Goal: Information Seeking & Learning: Find specific fact

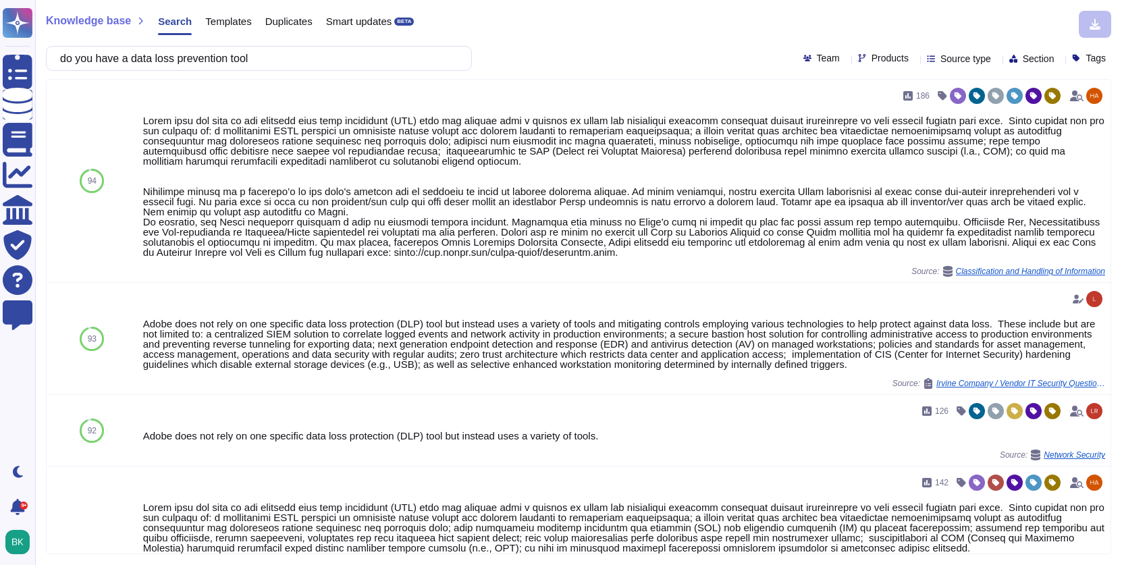
click at [272, 55] on input "do you have a data loss prevention tool" at bounding box center [255, 59] width 405 height 24
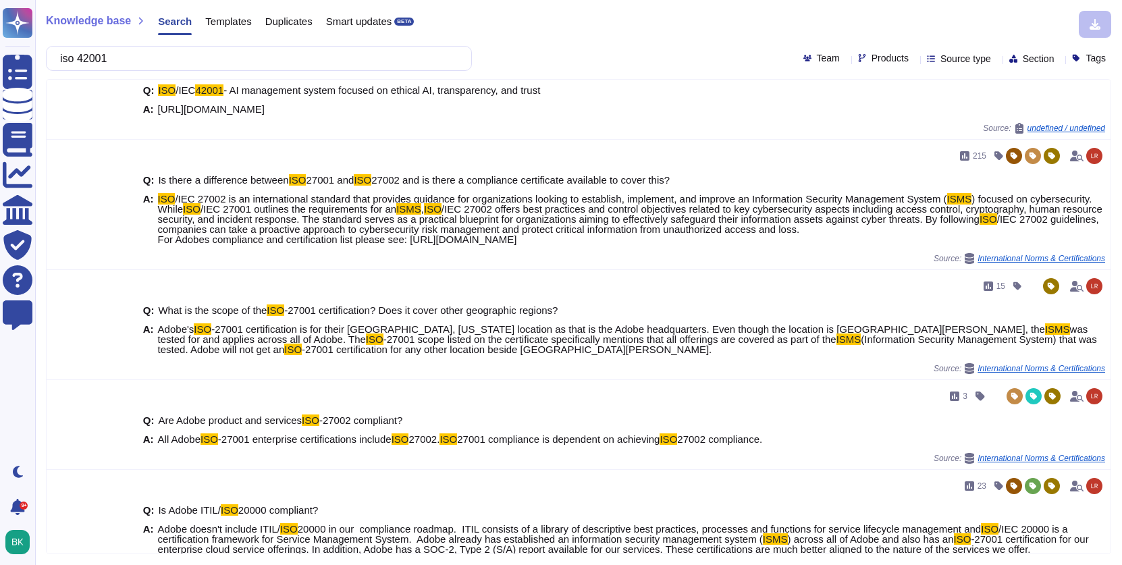
scroll to position [404, 0]
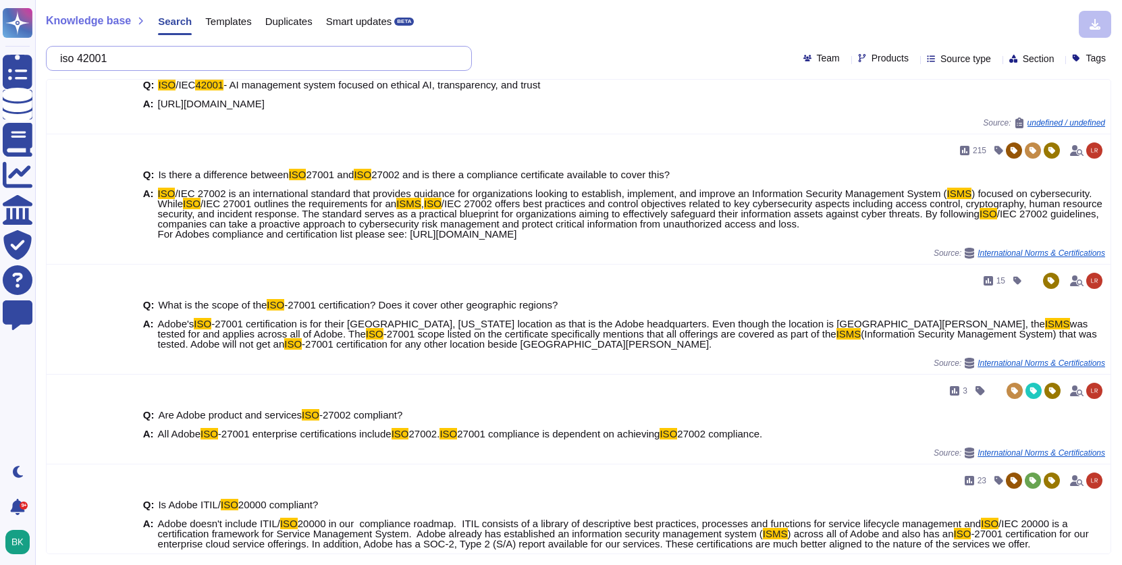
click at [190, 61] on input "iso 42001" at bounding box center [255, 59] width 405 height 24
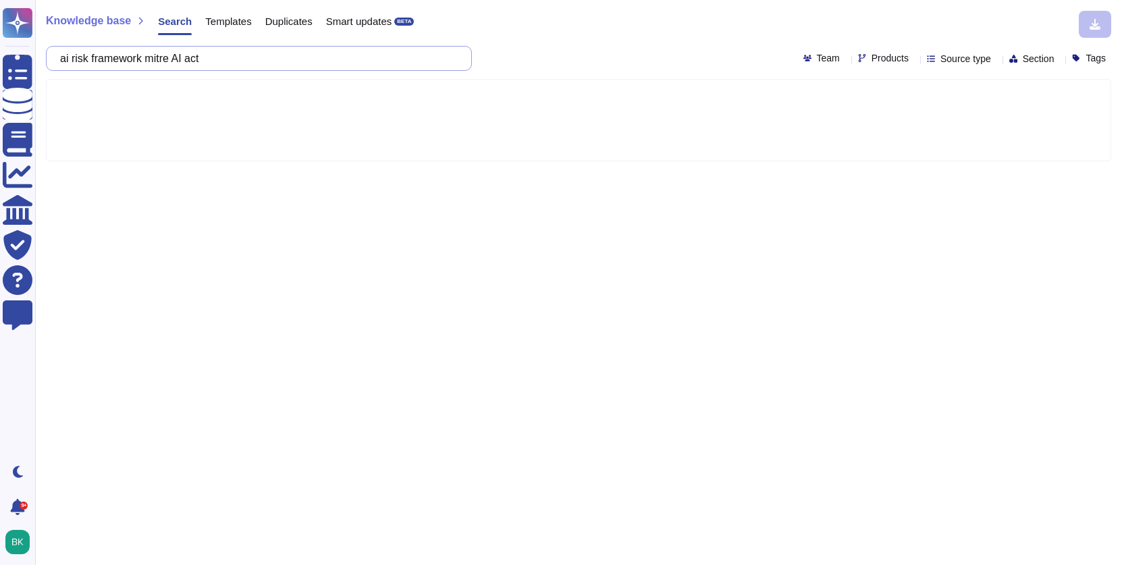
type input "ai risk framework mitre AI act"
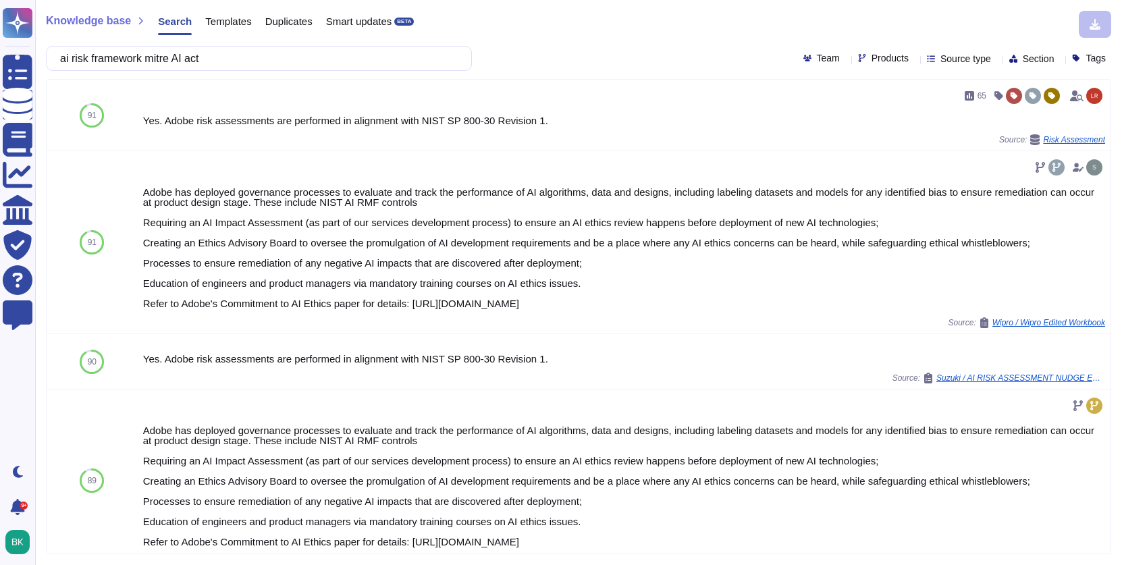
click at [240, 29] on div "Templates" at bounding box center [221, 24] width 59 height 27
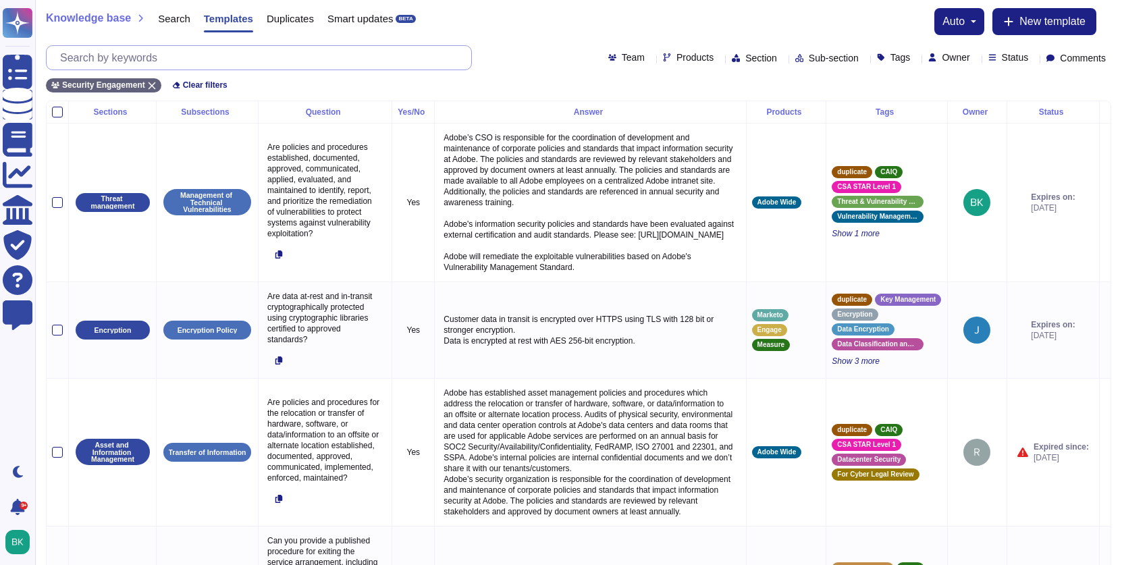
click at [263, 64] on input "text" at bounding box center [262, 58] width 418 height 24
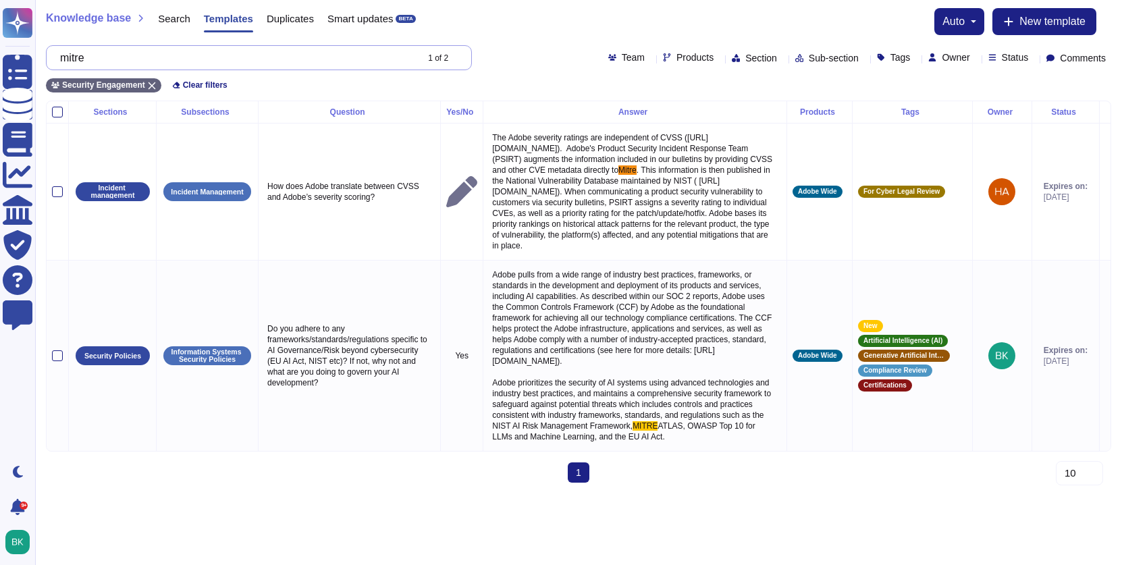
type input "mitre"
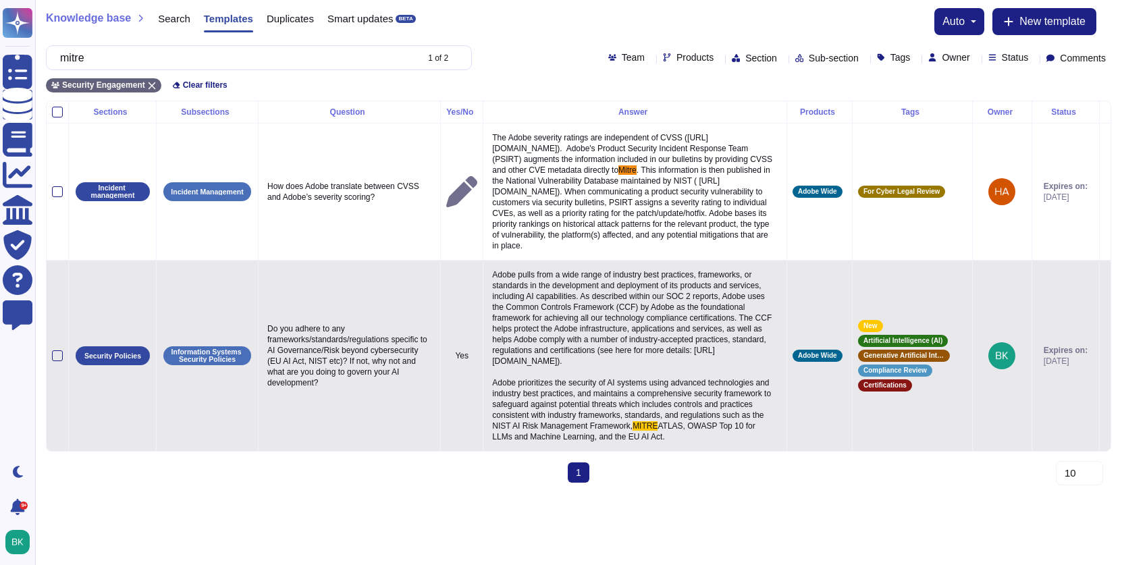
drag, startPoint x: 502, startPoint y: 284, endPoint x: 658, endPoint y: 467, distance: 241.0
click at [658, 446] on p "Adobe pulls from a wide range of industry best practices, frameworks, or standa…" at bounding box center [635, 356] width 292 height 180
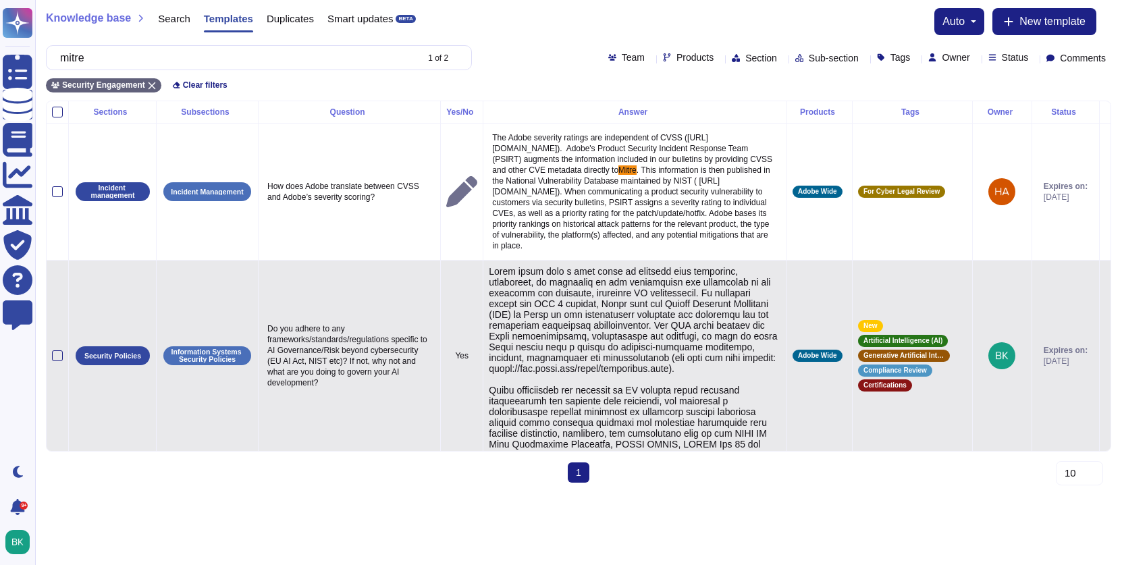
type textarea "Adobe pulls from a wide range of industry best practices, frameworks, or standa…"
click at [658, 467] on textarea at bounding box center [633, 370] width 289 height 208
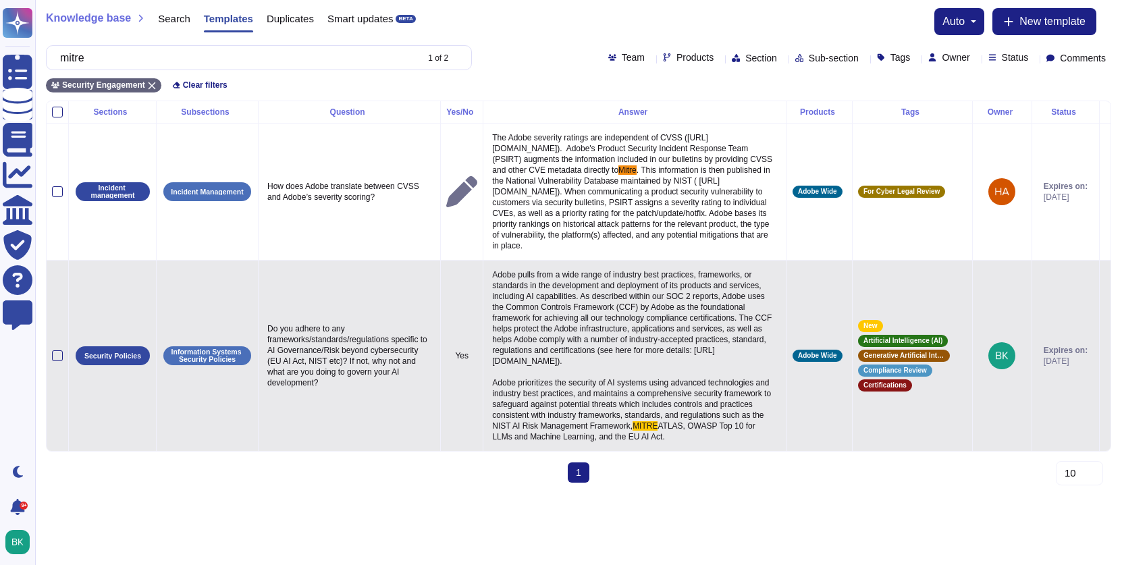
click at [505, 283] on span "Adobe pulls from a wide range of industry best practices, frameworks, or standa…" at bounding box center [633, 350] width 282 height 161
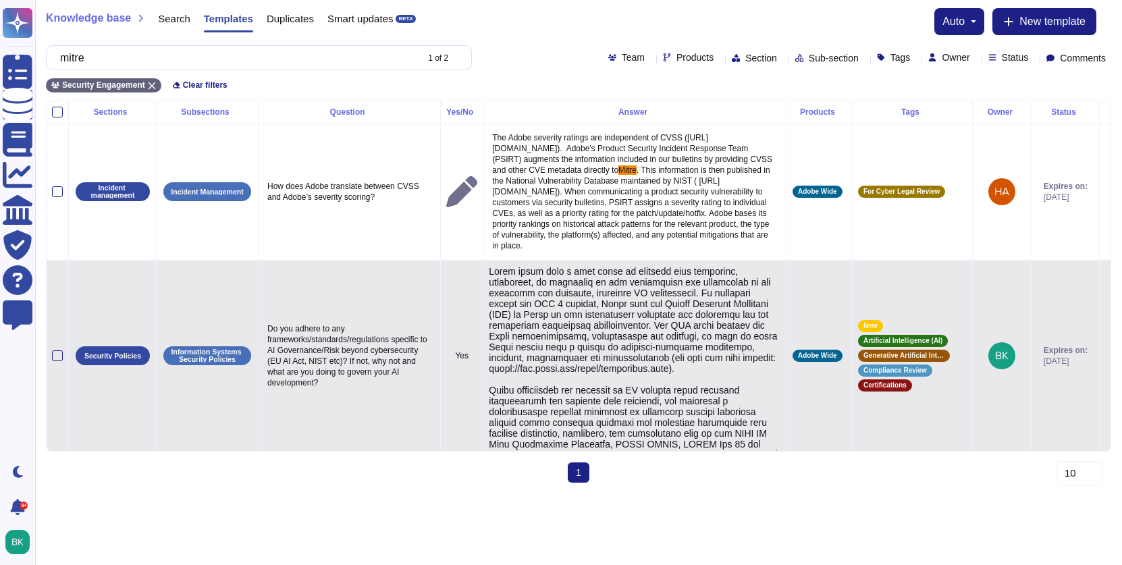
type textarea "Adobe pulls from a wide range of industry best practices, frameworks, or standa…"
click at [505, 283] on textarea at bounding box center [633, 360] width 289 height 189
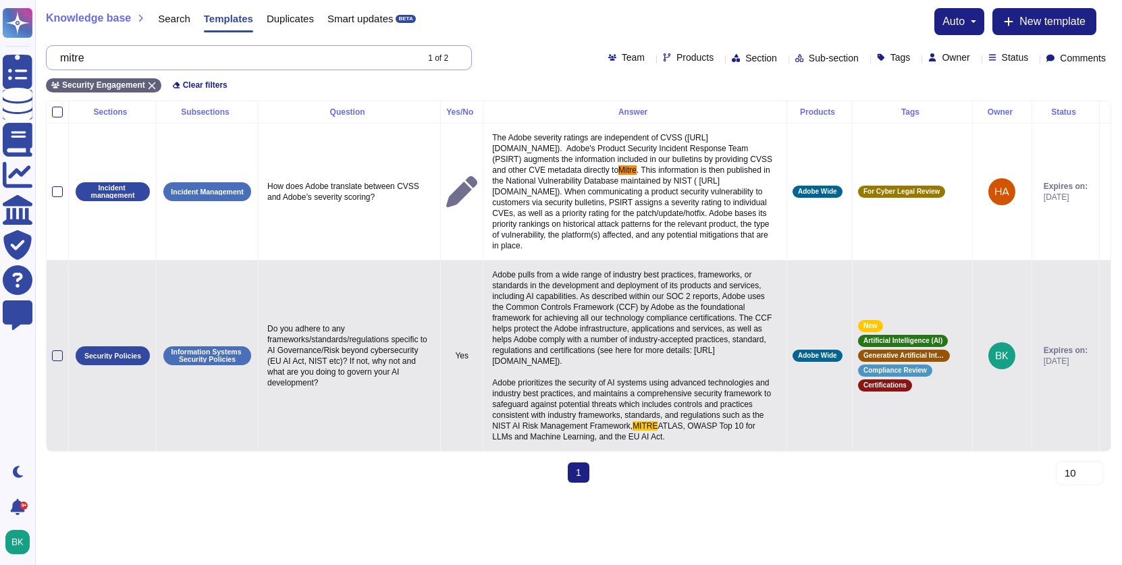
click at [198, 53] on input "mitre" at bounding box center [234, 58] width 363 height 24
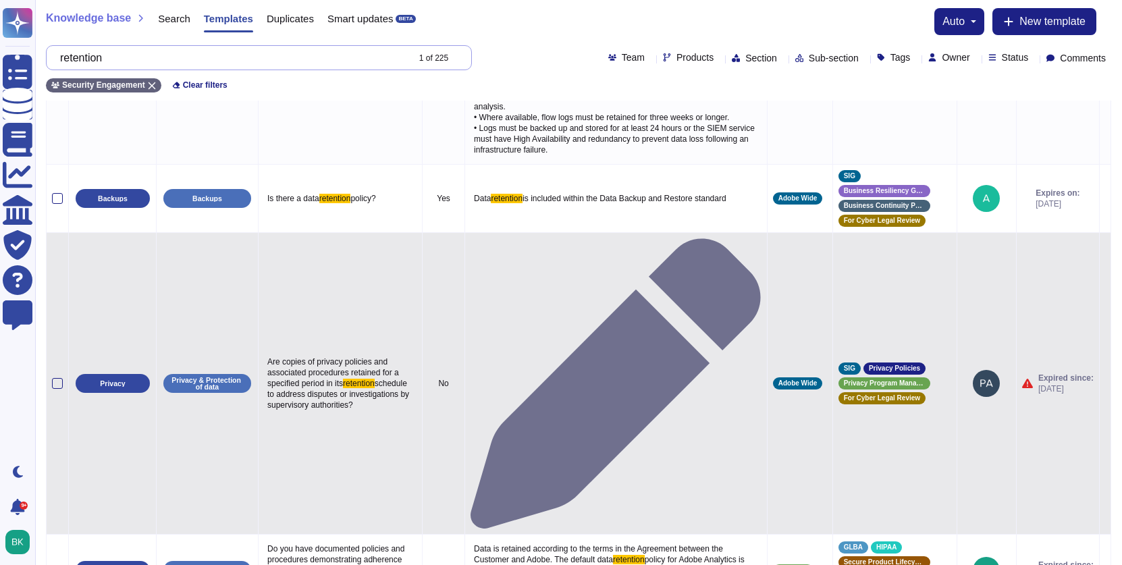
scroll to position [1208, 0]
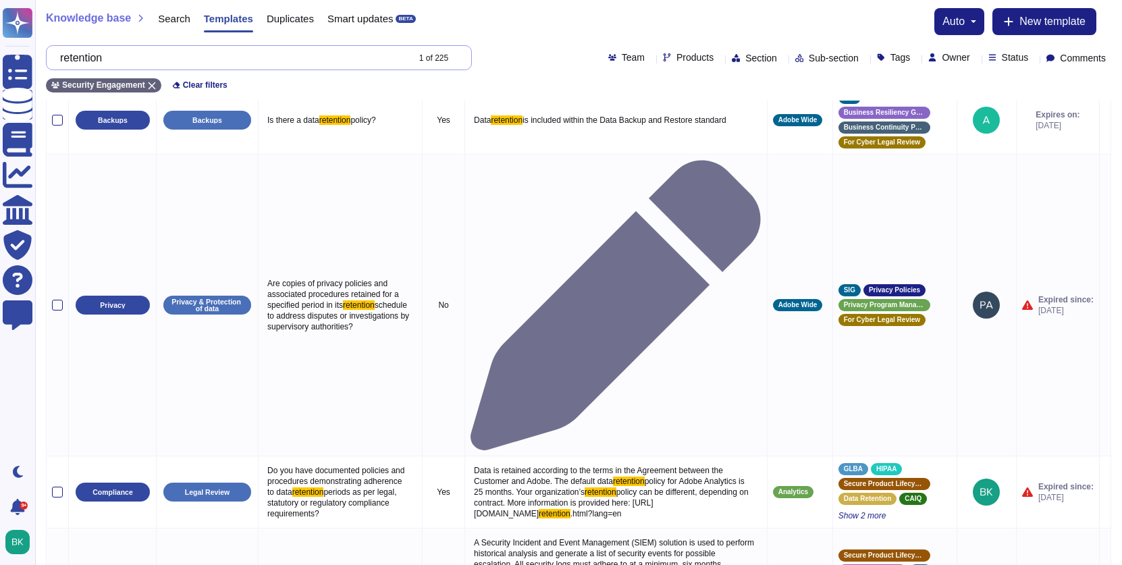
click at [70, 59] on input "retention" at bounding box center [230, 58] width 354 height 24
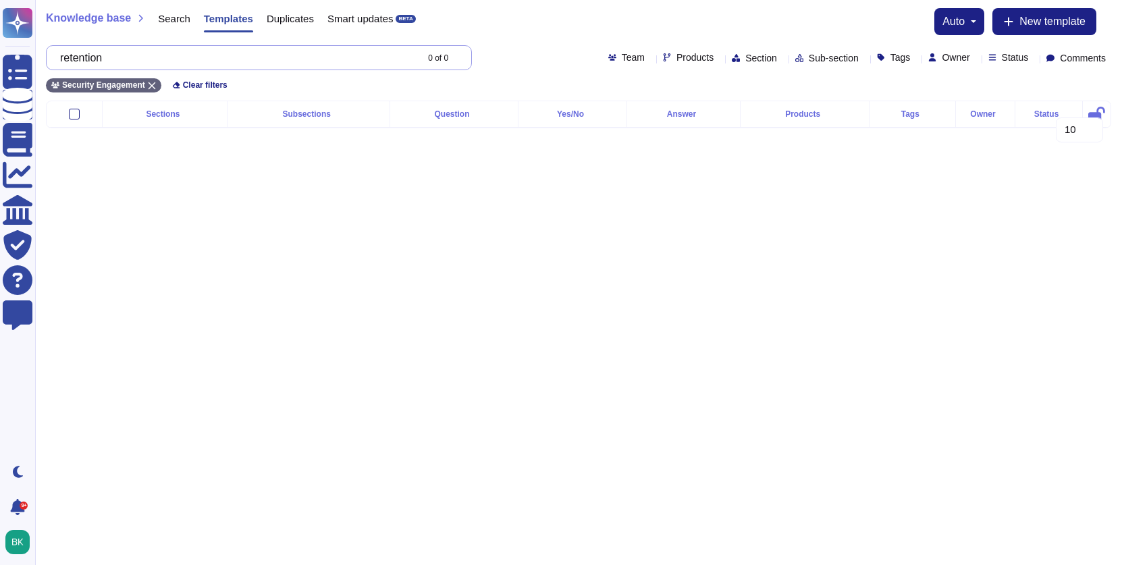
scroll to position [0, 0]
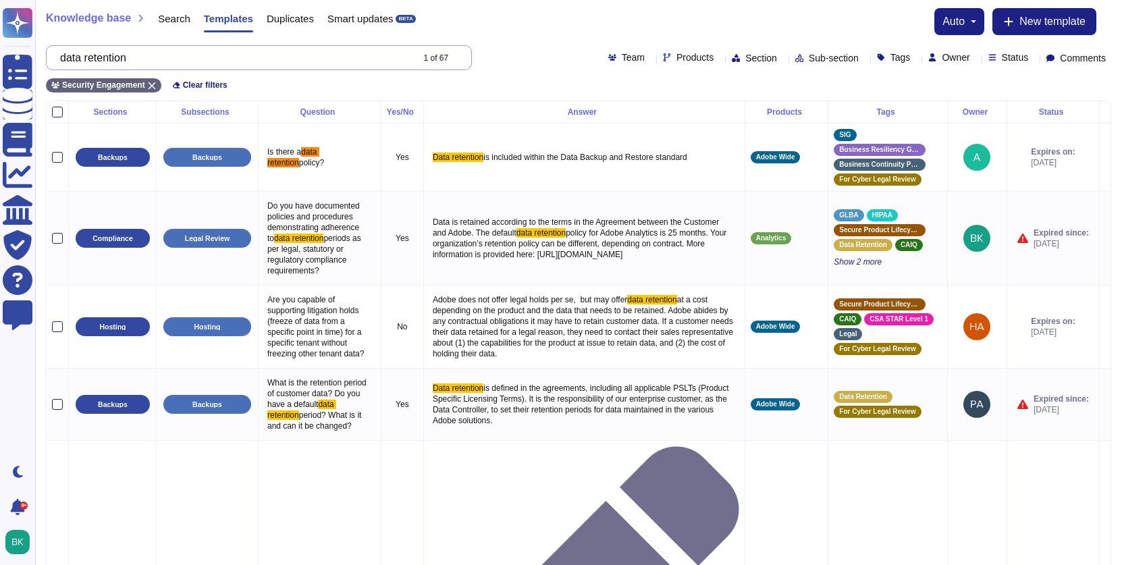
click at [141, 53] on input "data retention" at bounding box center [232, 58] width 358 height 24
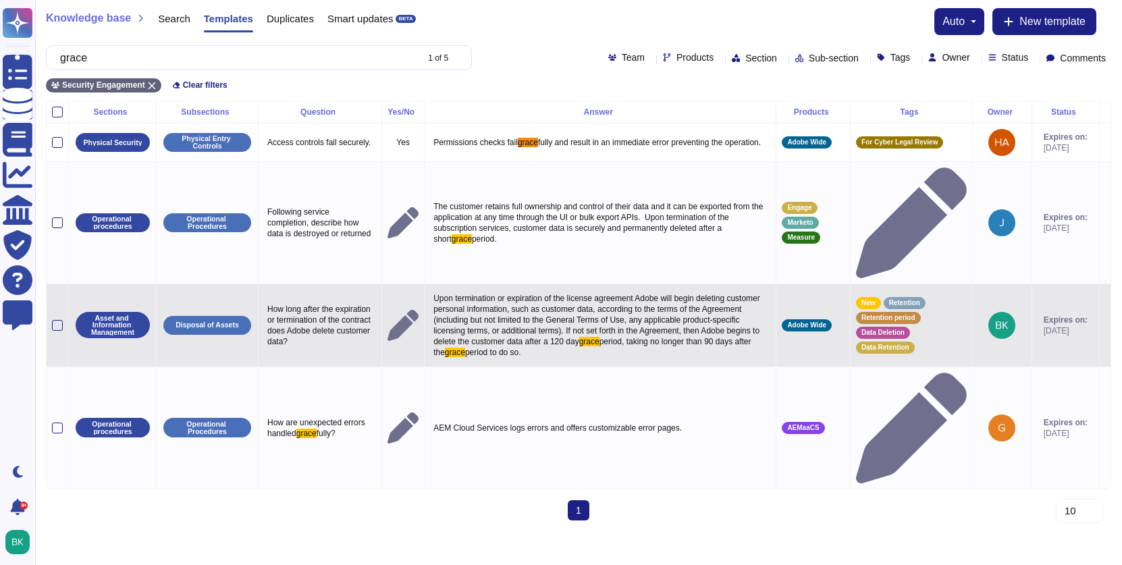
type input "grace"
drag, startPoint x: 420, startPoint y: 236, endPoint x: 705, endPoint y: 305, distance: 293.1
click at [705, 305] on td "Upon termination or expiration of the license agreement Adobe will begin deleti…" at bounding box center [601, 325] width 352 height 83
copy p "Upon termination or expiration of the license agreement Adobe will begin deleti…"
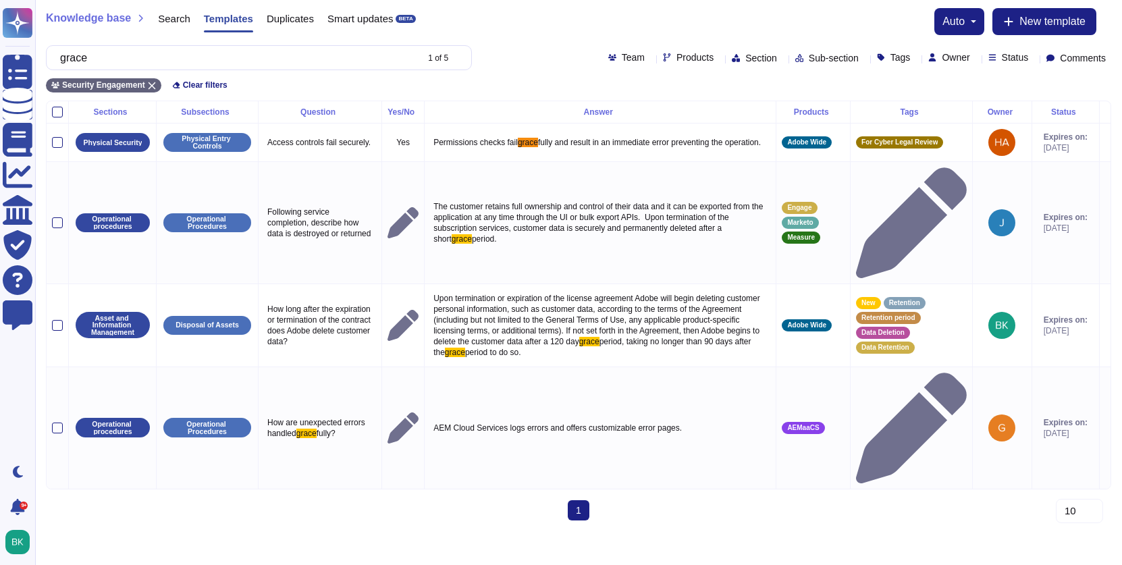
click at [173, 16] on span "Search" at bounding box center [174, 19] width 32 height 10
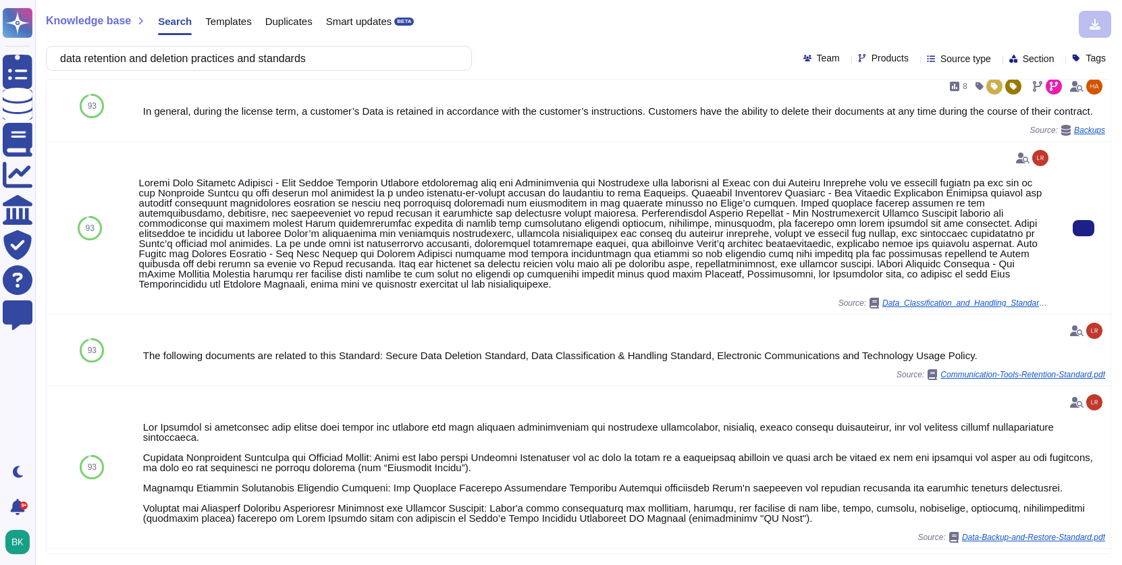
scroll to position [116, 0]
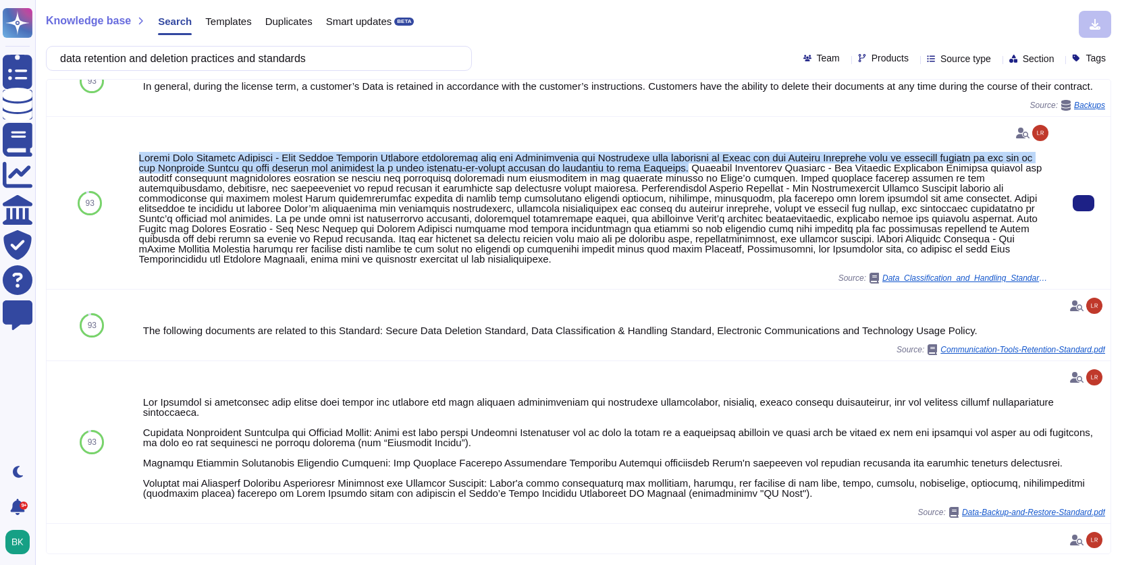
drag, startPoint x: 139, startPoint y: 167, endPoint x: 727, endPoint y: 178, distance: 587.7
click at [727, 178] on div at bounding box center [595, 208] width 912 height 111
copy div "Secure Data Deletion Standard - This Secure Deletion Standard establishes that …"
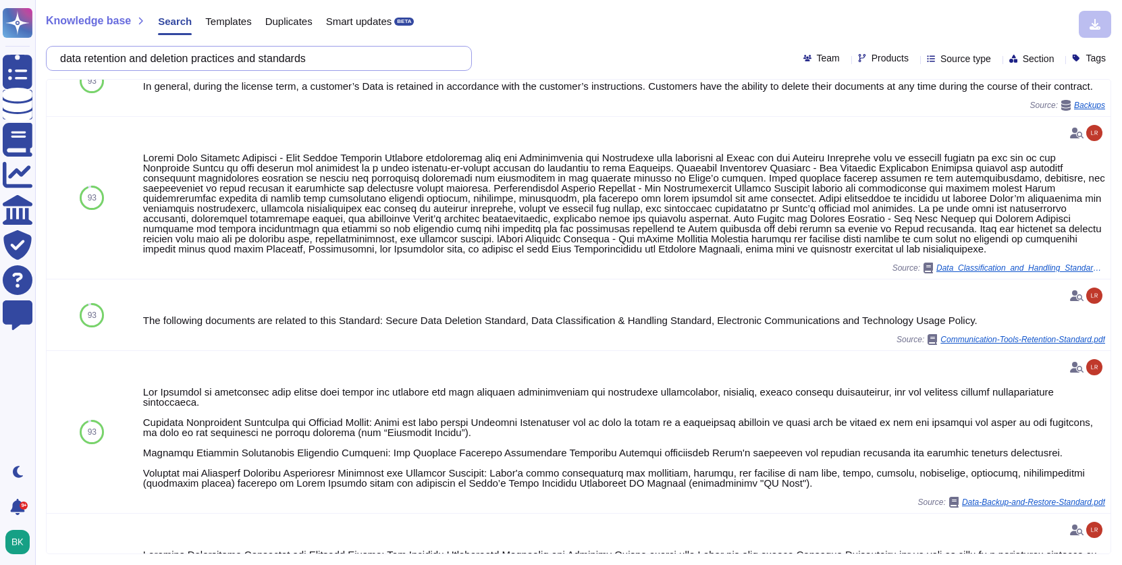
click at [243, 54] on input "data retention and deletion practices and standards" at bounding box center [255, 59] width 405 height 24
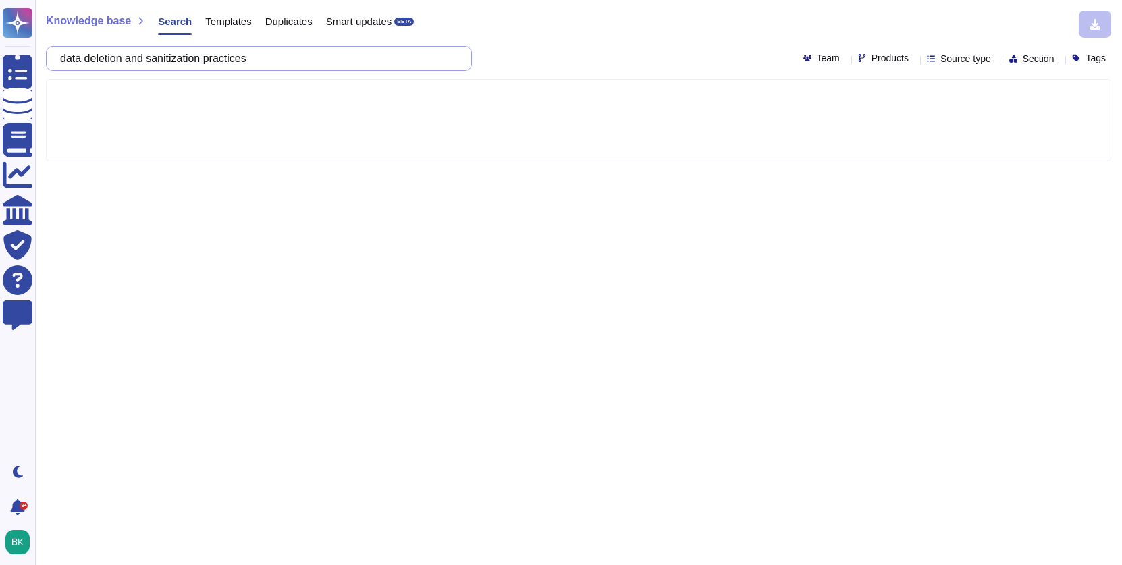
type input "data deletion and sanitization practices"
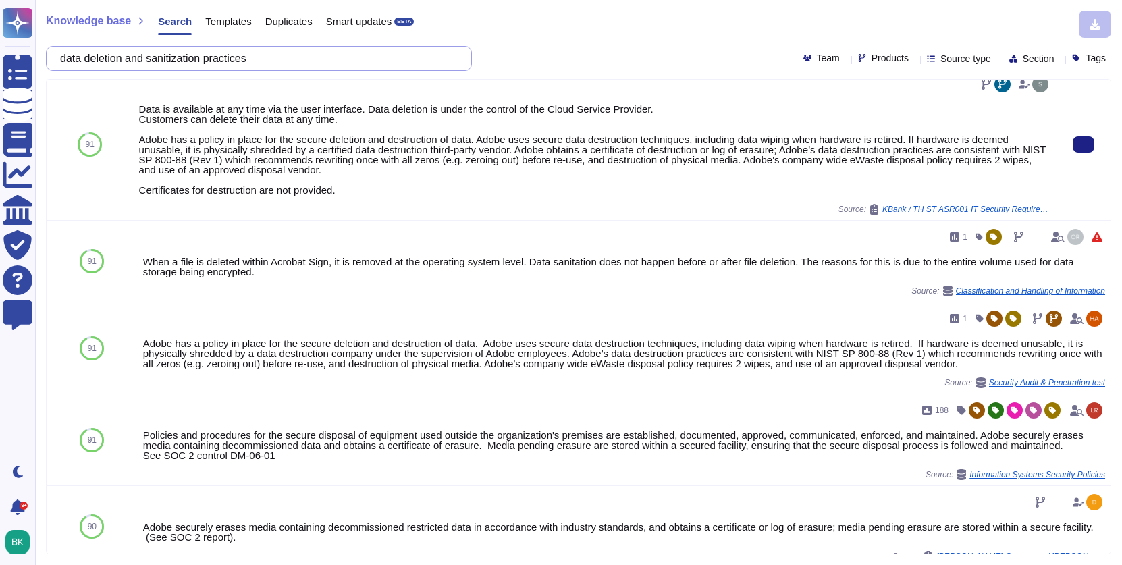
scroll to position [494, 0]
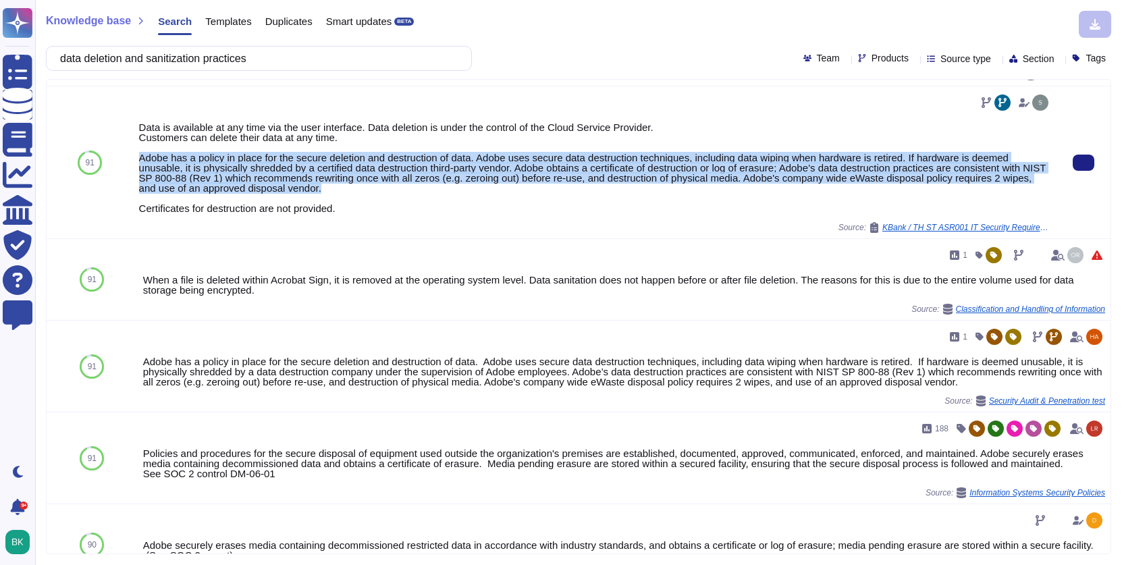
drag, startPoint x: 413, startPoint y: 191, endPoint x: 136, endPoint y: 161, distance: 277.8
click at [136, 161] on div "Data is available at any time via the user interface. Data deletion is under th…" at bounding box center [595, 162] width 923 height 152
copy div "Adobe has a policy in place for the secure deletion and destruction of data. Ad…"
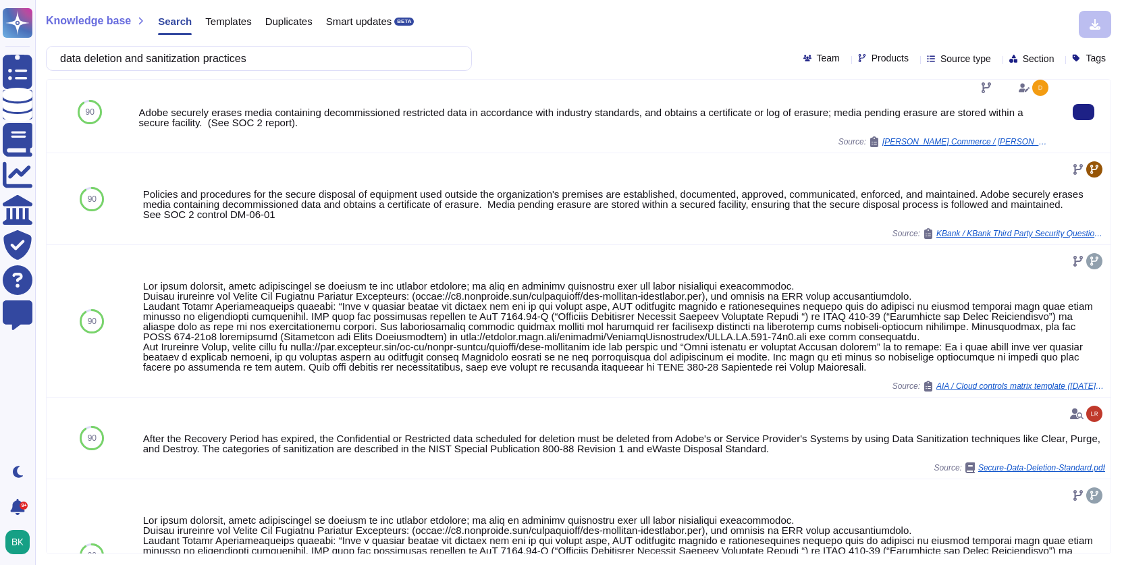
scroll to position [933, 0]
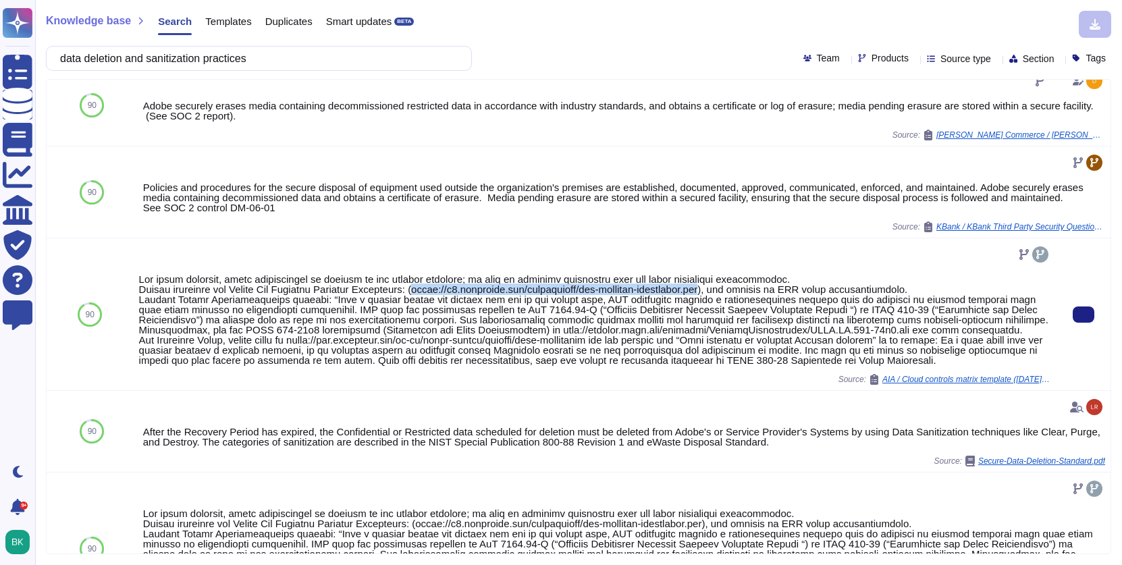
drag, startPoint x: 446, startPoint y: 308, endPoint x: 756, endPoint y: 312, distance: 310.0
click at [756, 312] on div at bounding box center [595, 319] width 912 height 91
copy div "[URL][DOMAIN_NAME]"
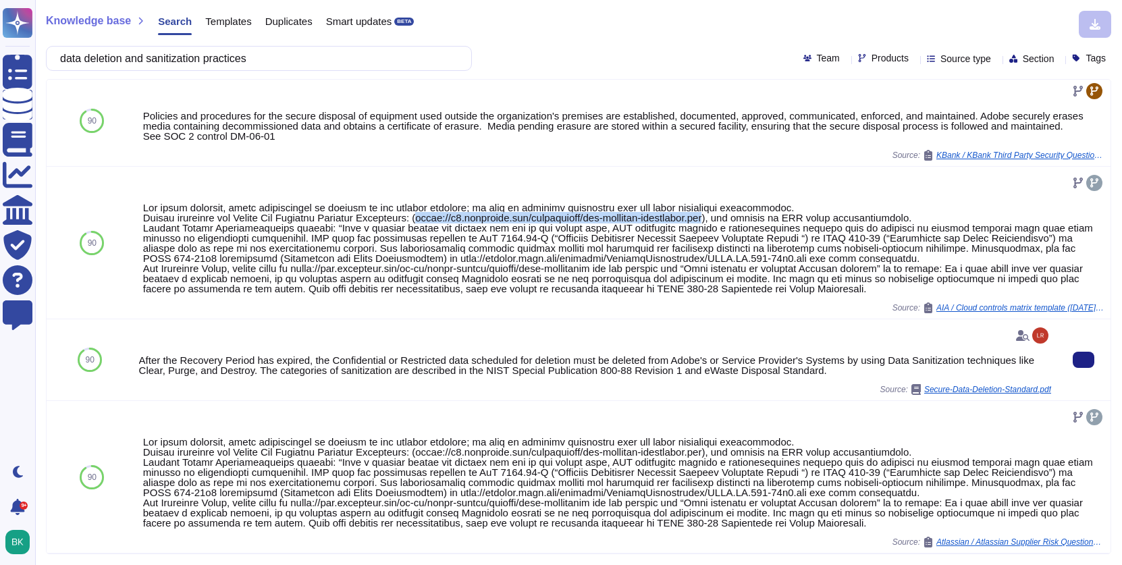
scroll to position [1025, 0]
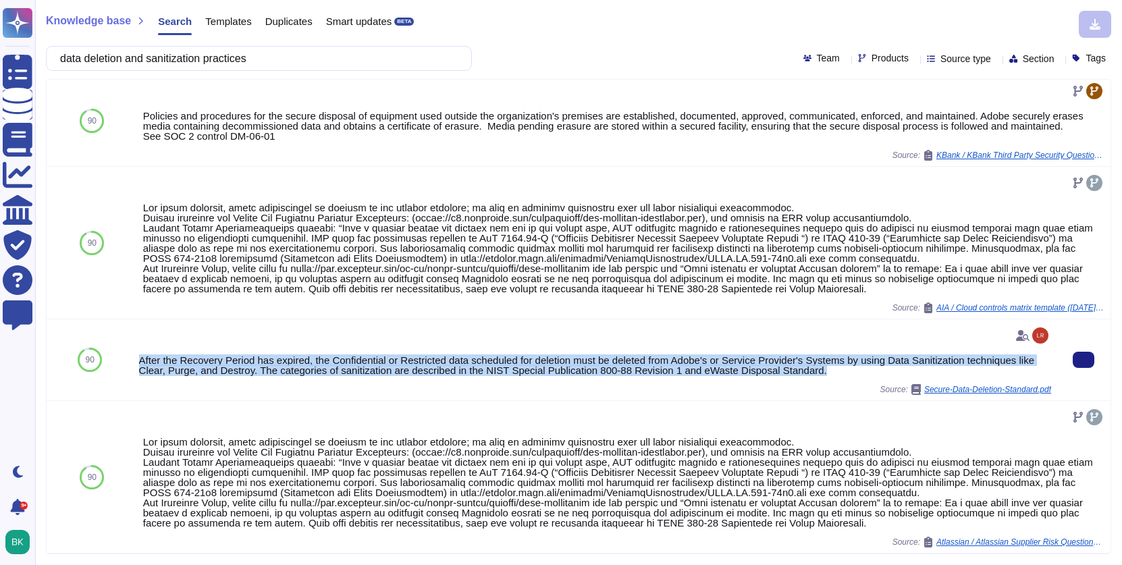
copy div "After the Recovery Period has expired, the Confidential or Restricted data sche…"
drag, startPoint x: 140, startPoint y: 358, endPoint x: 885, endPoint y: 376, distance: 745.2
click at [885, 376] on div "After the Recovery Period has expired, the Confidential or Restricted data sche…" at bounding box center [595, 360] width 912 height 70
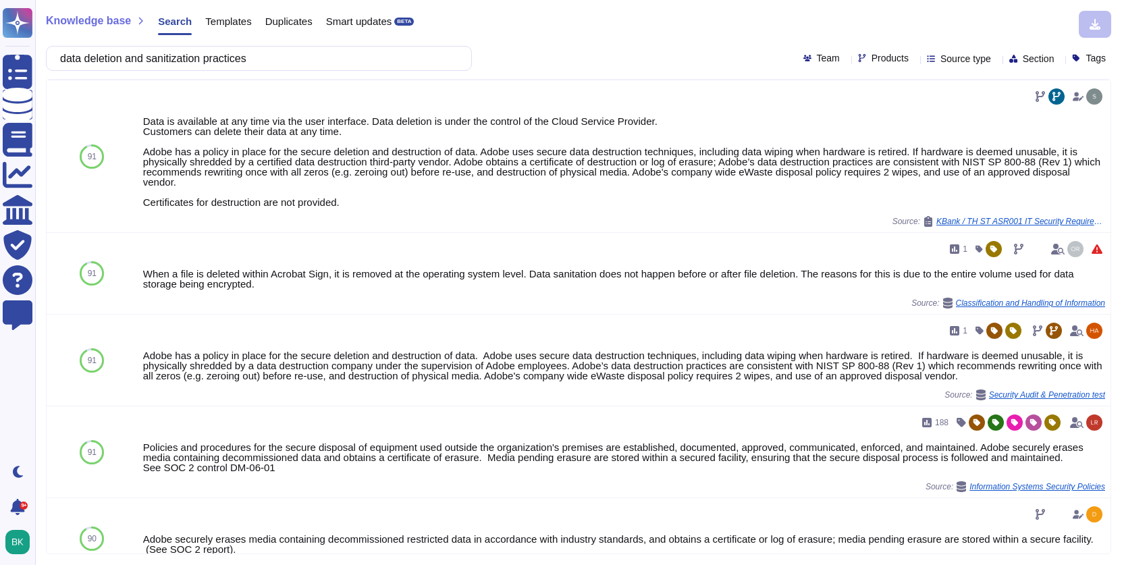
scroll to position [499, 0]
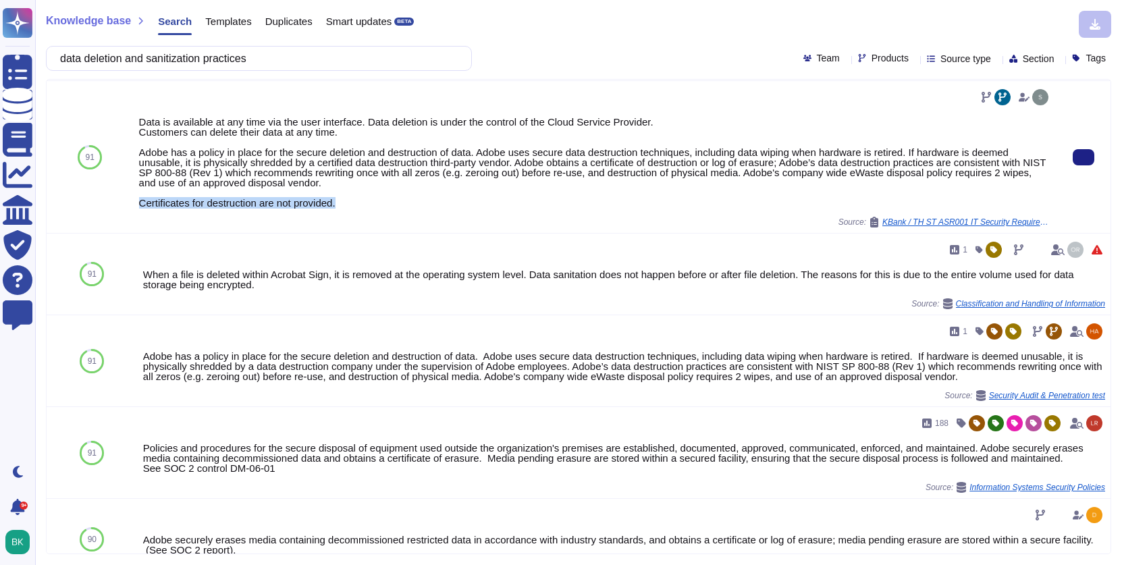
copy div "Certificates for destruction are not provided."
drag, startPoint x: 139, startPoint y: 204, endPoint x: 380, endPoint y: 207, distance: 241.1
click at [380, 207] on div "Data is available at any time via the user interface. Data deletion is under th…" at bounding box center [595, 162] width 912 height 91
